Goal: Task Accomplishment & Management: Complete application form

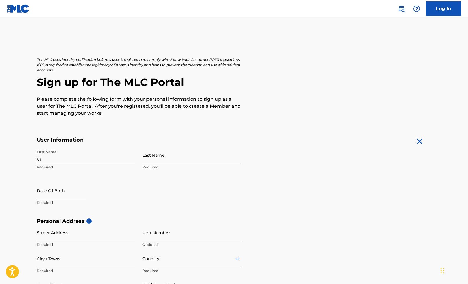
type input "V"
type input "[PERSON_NAME]"
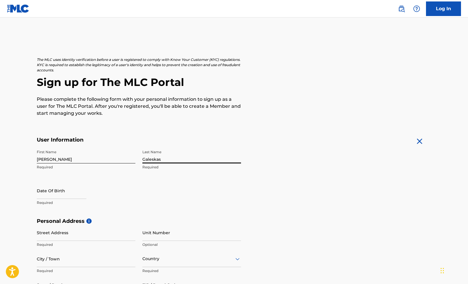
type input "Galeskas"
select select "7"
select select "2025"
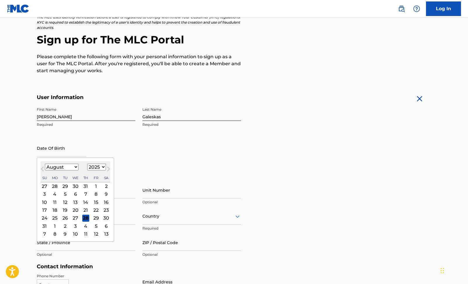
scroll to position [50, 0]
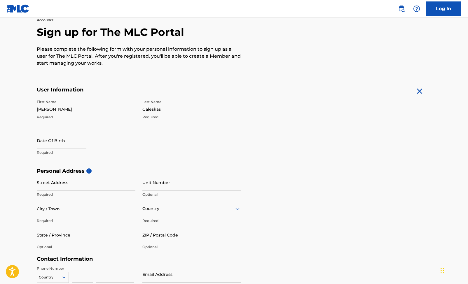
click at [56, 142] on input "text" at bounding box center [62, 140] width 50 height 17
select select "7"
select select "2025"
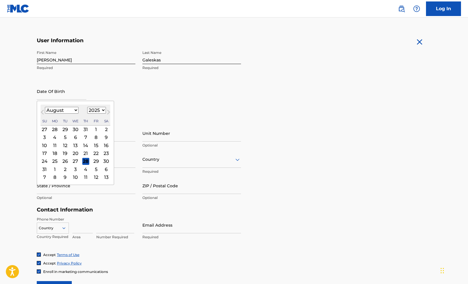
scroll to position [99, 0]
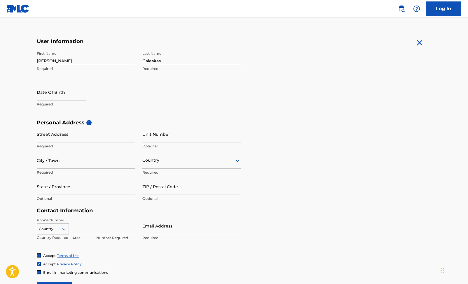
click at [238, 212] on h5 "Contact Information" at bounding box center [139, 211] width 204 height 7
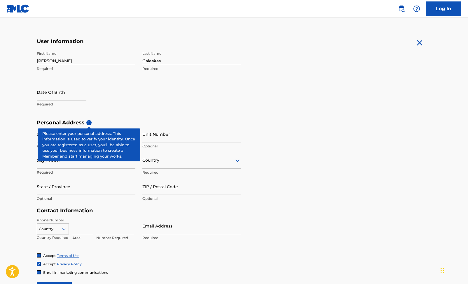
click at [89, 120] on span "i" at bounding box center [88, 122] width 5 height 5
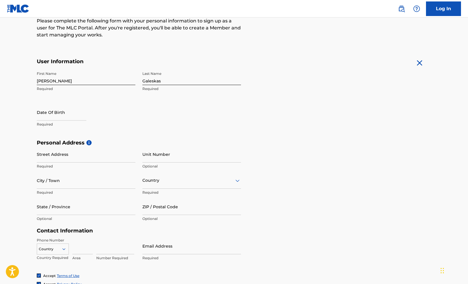
scroll to position [80, 0]
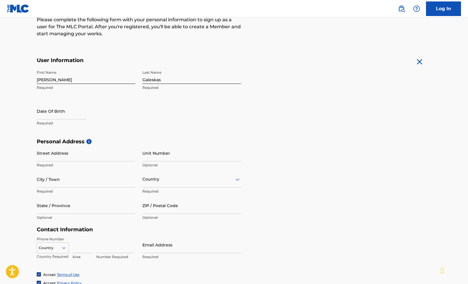
select select "7"
select select "2025"
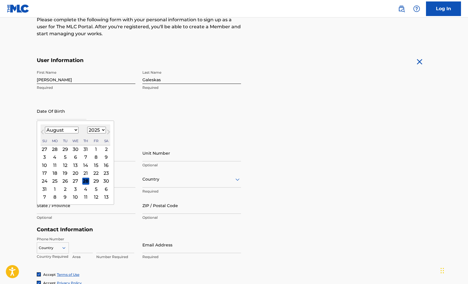
click at [63, 117] on input "text" at bounding box center [62, 111] width 50 height 17
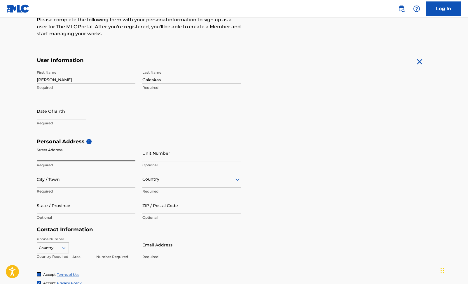
paste input "[STREET_ADDRESS]"
drag, startPoint x: 125, startPoint y: 156, endPoint x: 79, endPoint y: 155, distance: 46.1
click at [79, 155] on input "[STREET_ADDRESS]" at bounding box center [86, 153] width 99 height 17
type input "[STREET_ADDRESS]"
type input "[GEOGRAPHIC_DATA]"
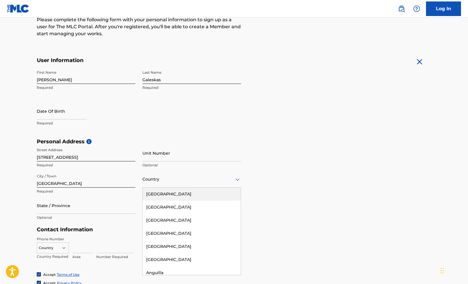
click at [176, 180] on div at bounding box center [191, 179] width 99 height 7
click at [171, 196] on div "[GEOGRAPHIC_DATA]" at bounding box center [192, 194] width 98 height 13
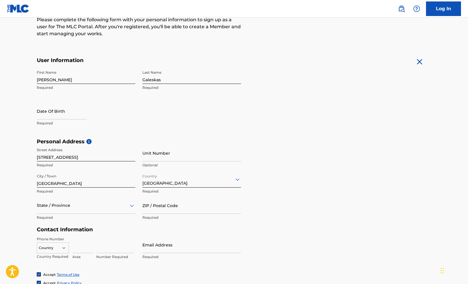
click at [108, 207] on div "State / Province" at bounding box center [86, 205] width 99 height 17
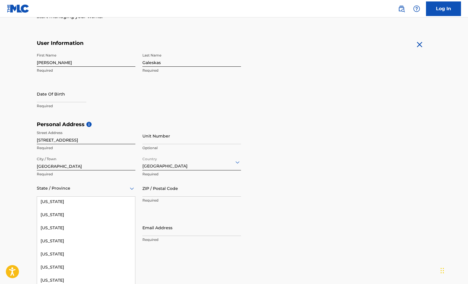
scroll to position [113, 0]
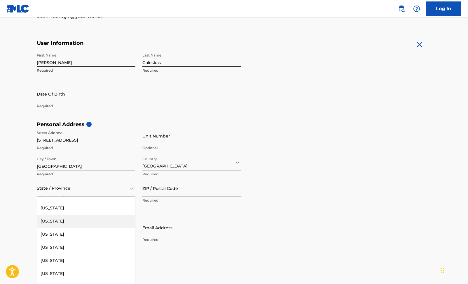
click at [70, 222] on div "[US_STATE]" at bounding box center [86, 221] width 98 height 13
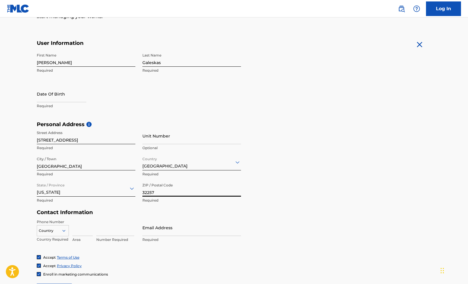
type input "32257"
click at [259, 240] on form "User Information First Name [PERSON_NAME] Required Last Name Galeskas Required …" at bounding box center [234, 169] width 394 height 259
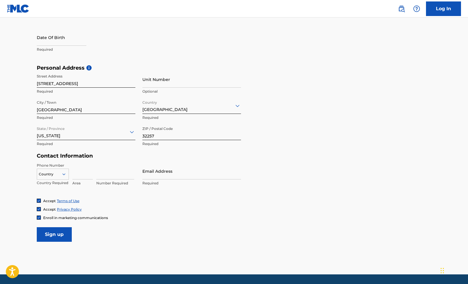
scroll to position [158, 0]
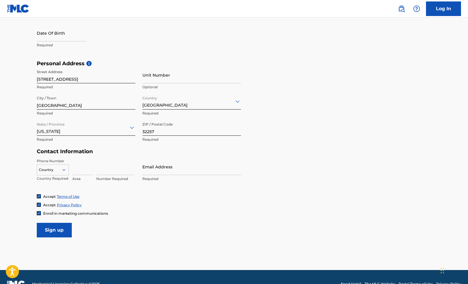
click at [54, 169] on div at bounding box center [52, 170] width 31 height 6
click at [57, 184] on div "US, [GEOGRAPHIC_DATA] +1" at bounding box center [52, 184] width 31 height 23
click at [85, 169] on input at bounding box center [82, 167] width 20 height 17
paste input "[PHONE_NUMBER]"
click at [92, 169] on div "[GEOGRAPHIC_DATA], [GEOGRAPHIC_DATA] +1 Country Required [PHONE_NUMBER] Value m…" at bounding box center [86, 172] width 99 height 26
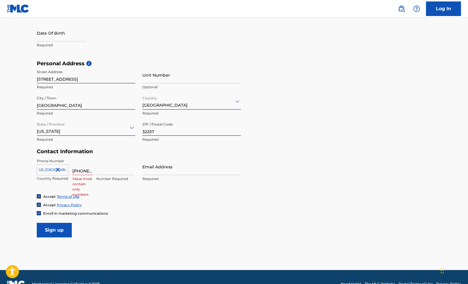
drag, startPoint x: 85, startPoint y: 171, endPoint x: 113, endPoint y: 171, distance: 28.0
click at [113, 171] on div "[GEOGRAPHIC_DATA], [GEOGRAPHIC_DATA] +1 Country Required [PHONE_NUMBER] Value m…" at bounding box center [86, 172] width 99 height 26
type input "(904)"
paste input "437-2218"
type input "437-2218"
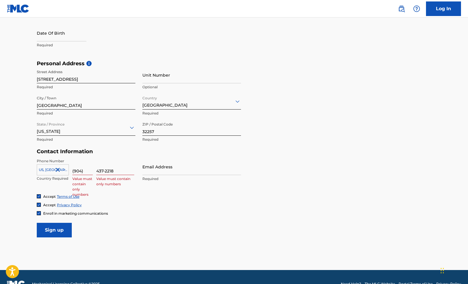
click at [82, 171] on input "(904)" at bounding box center [82, 167] width 20 height 17
click at [74, 171] on input "(904" at bounding box center [82, 167] width 20 height 17
type input "904"
click at [105, 173] on input "437-2218" at bounding box center [115, 167] width 38 height 17
type input "4372218"
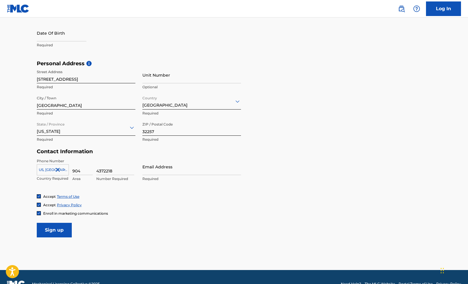
click at [178, 191] on div "Phone Number [GEOGRAPHIC_DATA], [GEOGRAPHIC_DATA] +1 Country Required 904 Area …" at bounding box center [139, 177] width 204 height 36
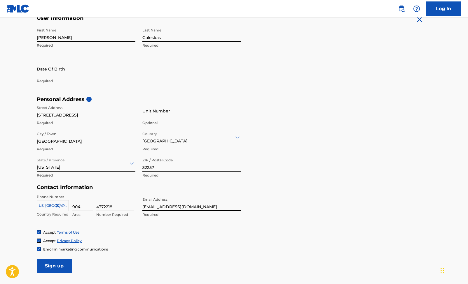
scroll to position [117, 0]
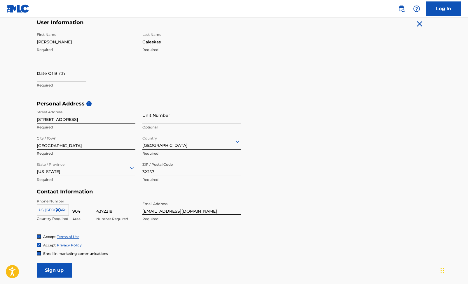
type input "[EMAIL_ADDRESS][DOMAIN_NAME]"
click at [70, 74] on input "text" at bounding box center [62, 73] width 50 height 17
select select "7"
select select "2025"
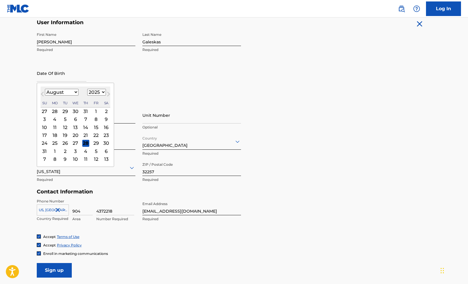
select select "6"
select select "1990"
click at [103, 110] on div "7" at bounding box center [106, 111] width 7 height 7
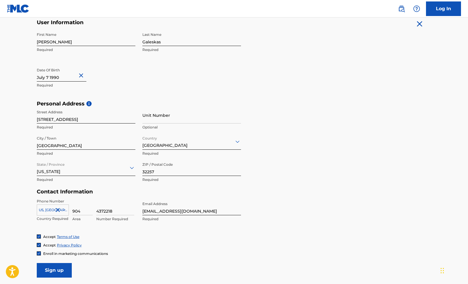
select select "6"
select select "1990"
click at [126, 82] on div "Date Of Birth Required" at bounding box center [86, 78] width 99 height 26
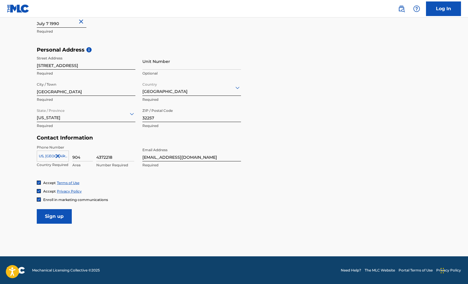
scroll to position [171, 0]
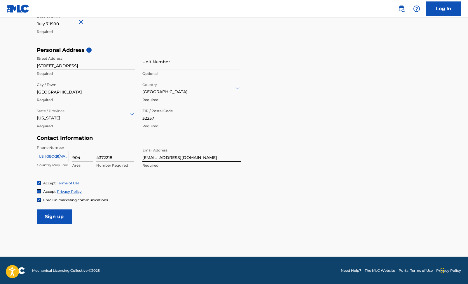
click at [39, 201] on img at bounding box center [38, 199] width 3 height 3
click at [50, 214] on input "Sign up" at bounding box center [54, 217] width 35 height 15
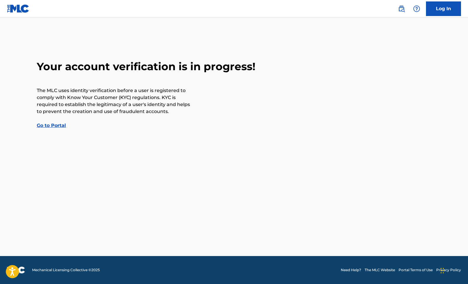
click at [50, 126] on link "Go to Portal" at bounding box center [51, 126] width 29 height 6
